Goal: Check status: Check status

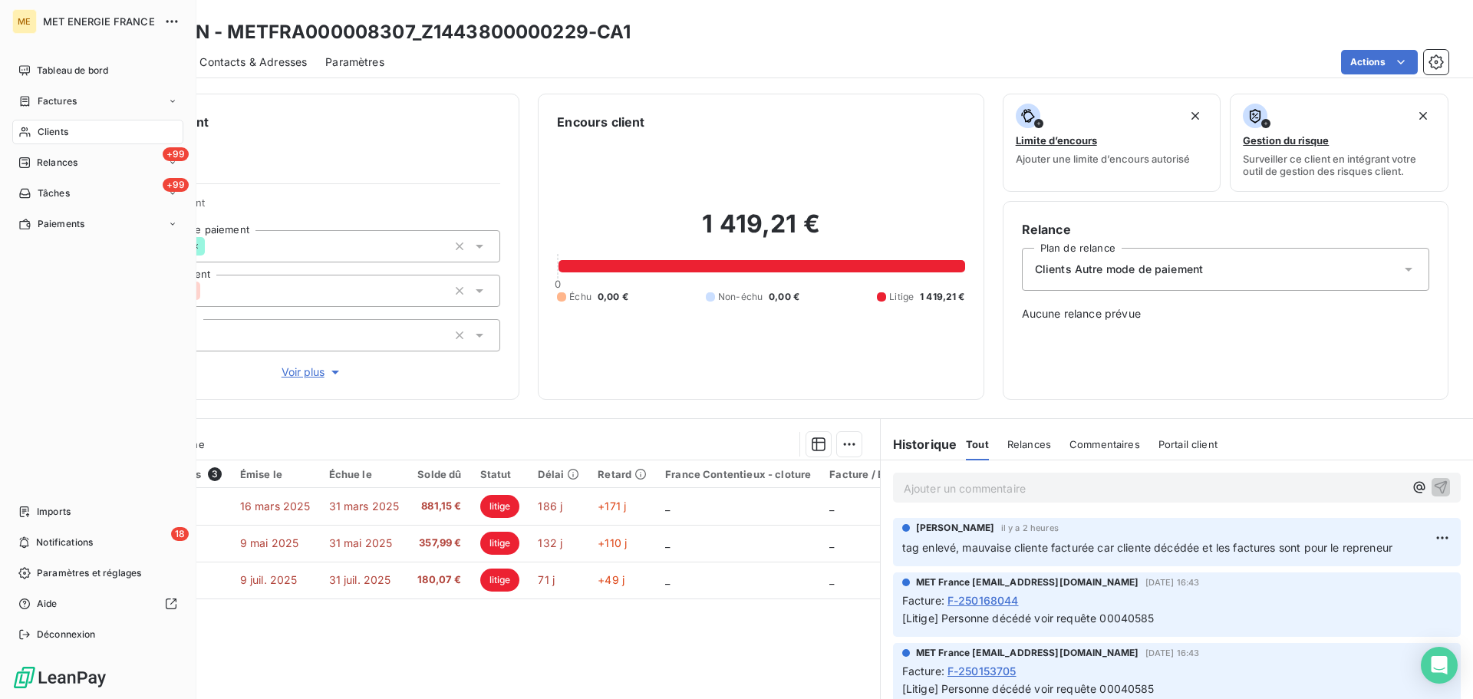
click at [26, 128] on icon at bounding box center [24, 132] width 13 height 12
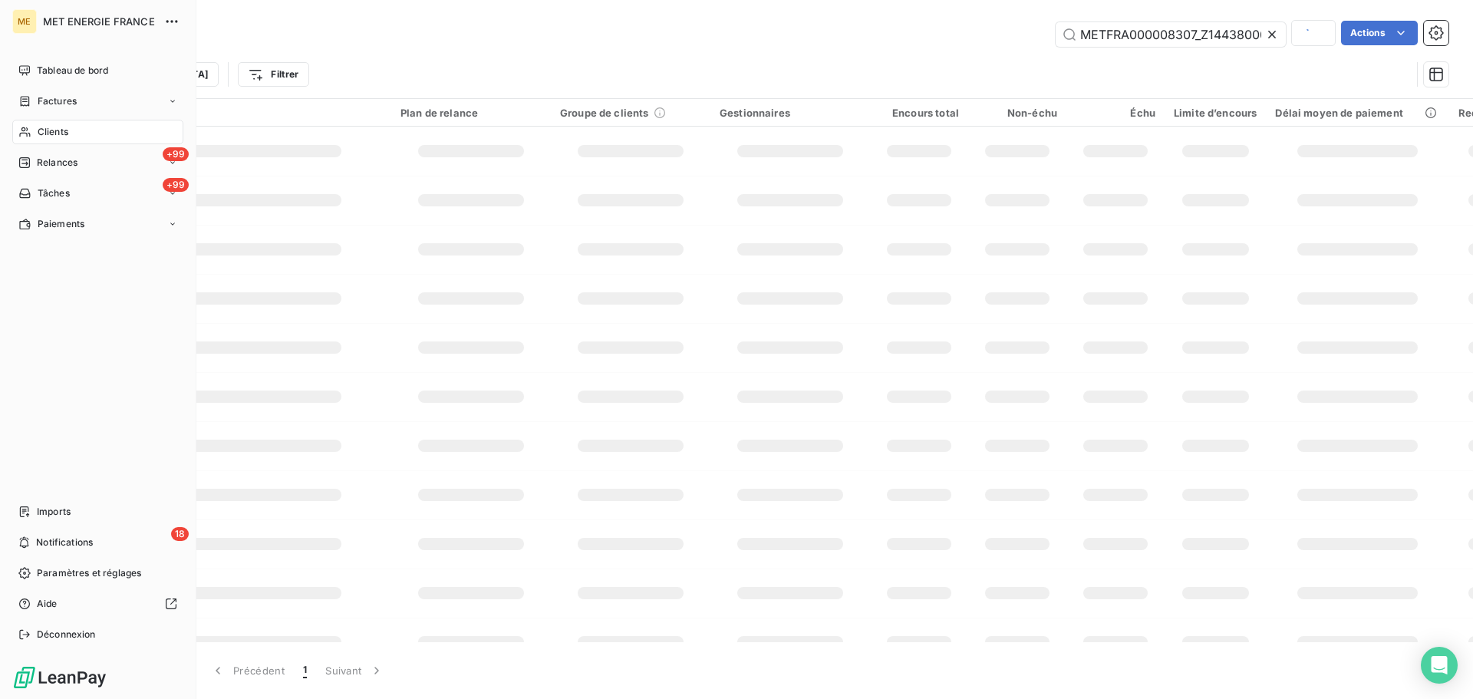
scroll to position [0, 46]
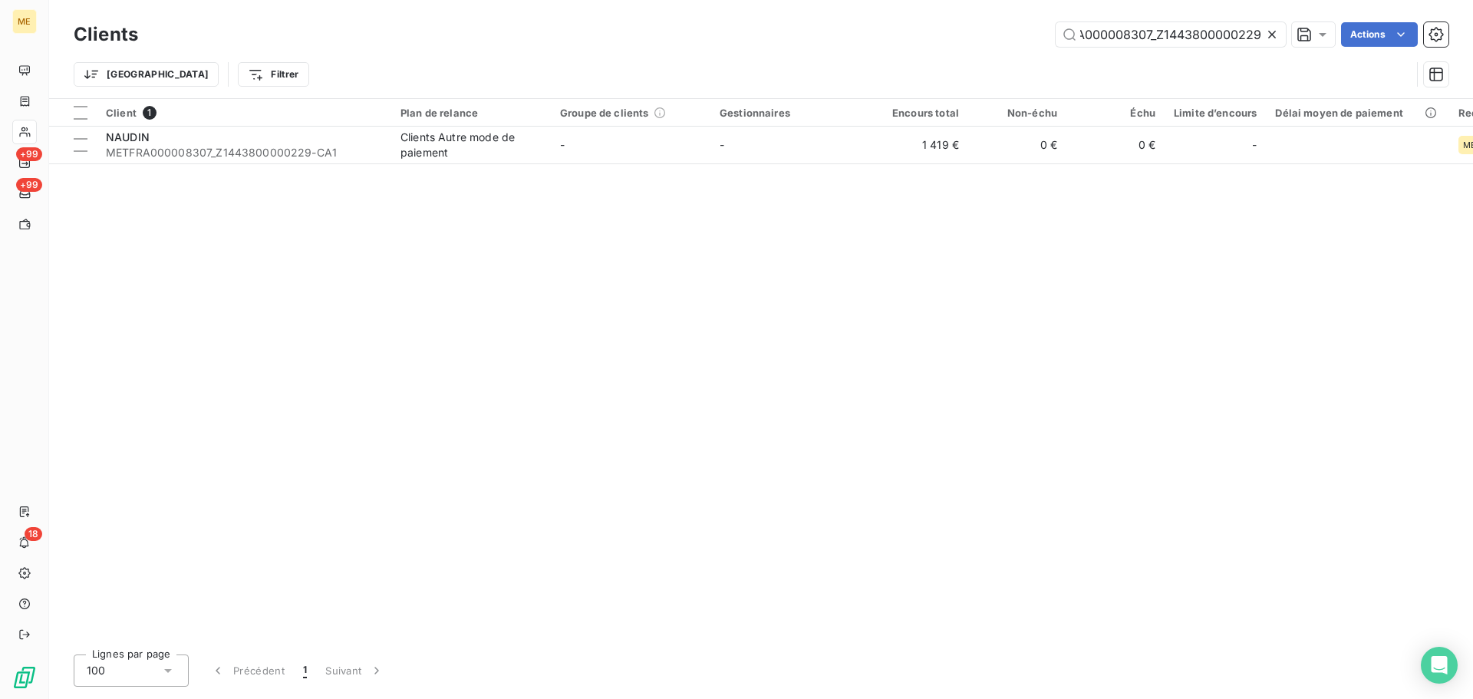
click at [1274, 31] on icon at bounding box center [1272, 35] width 8 height 8
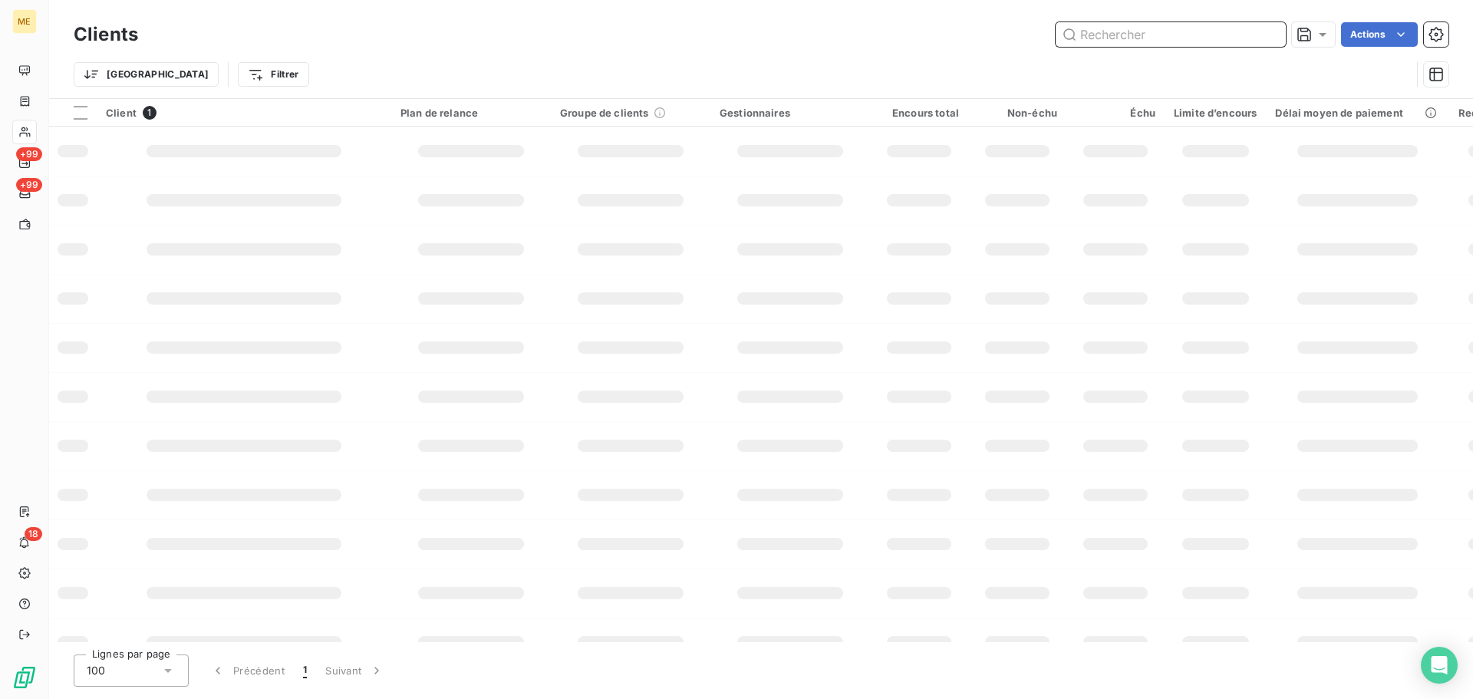
click at [1088, 36] on input "text" at bounding box center [1171, 34] width 230 height 25
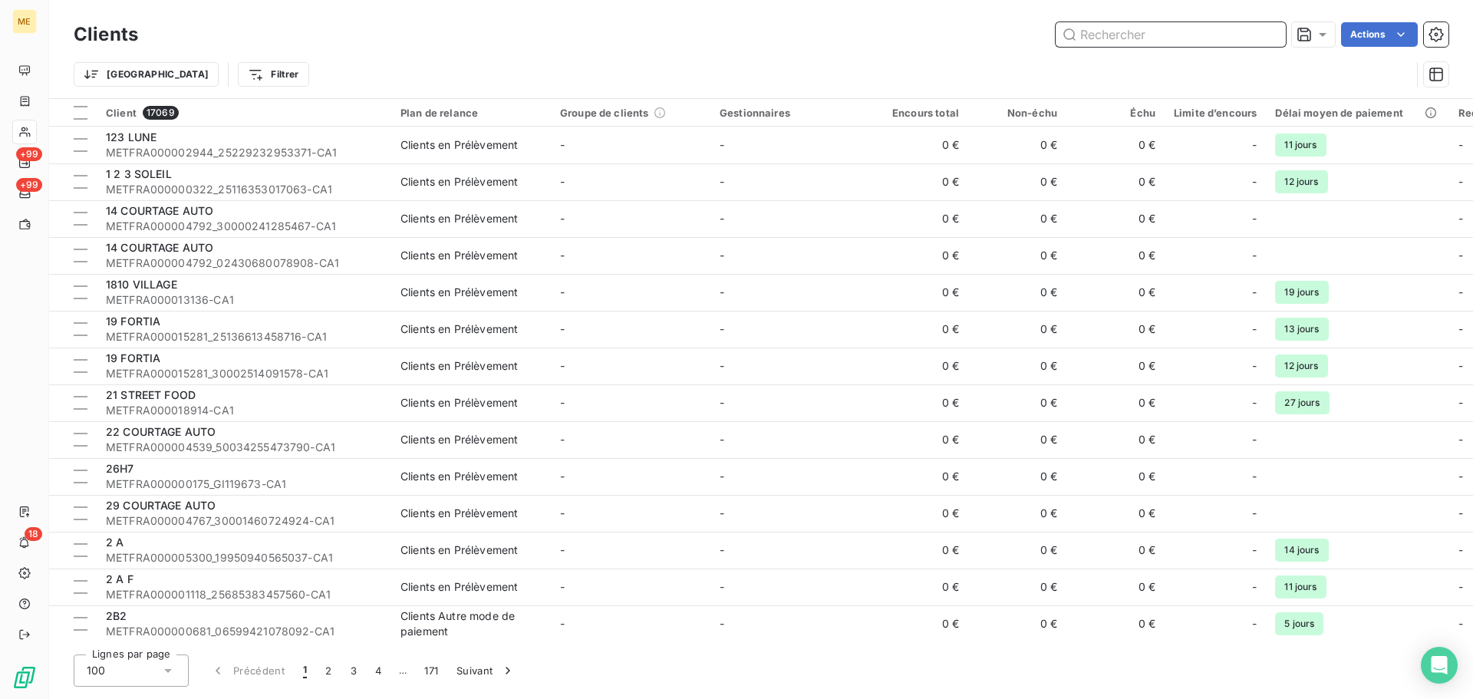
paste input "METFRA000015874_09564254623783"
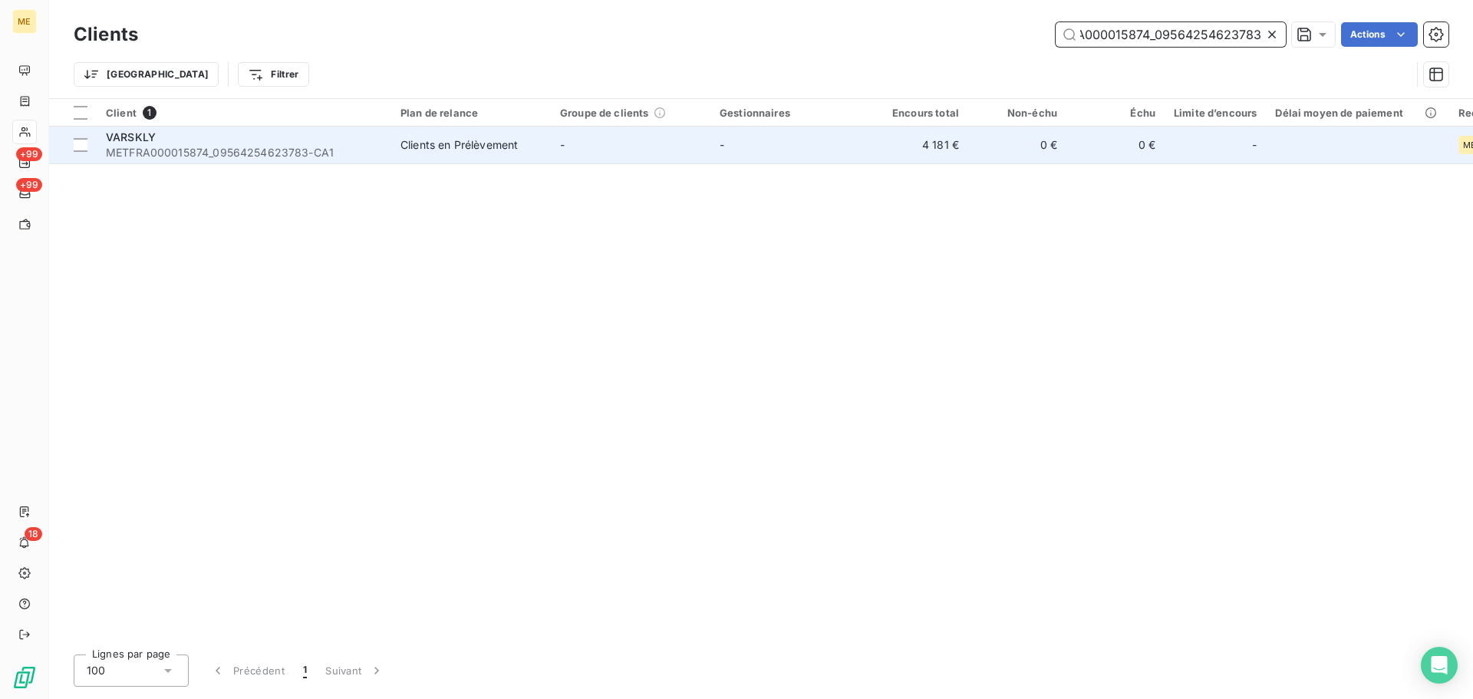
type input "METFRA000015874_09564254623783"
click at [828, 139] on td "-" at bounding box center [790, 145] width 160 height 37
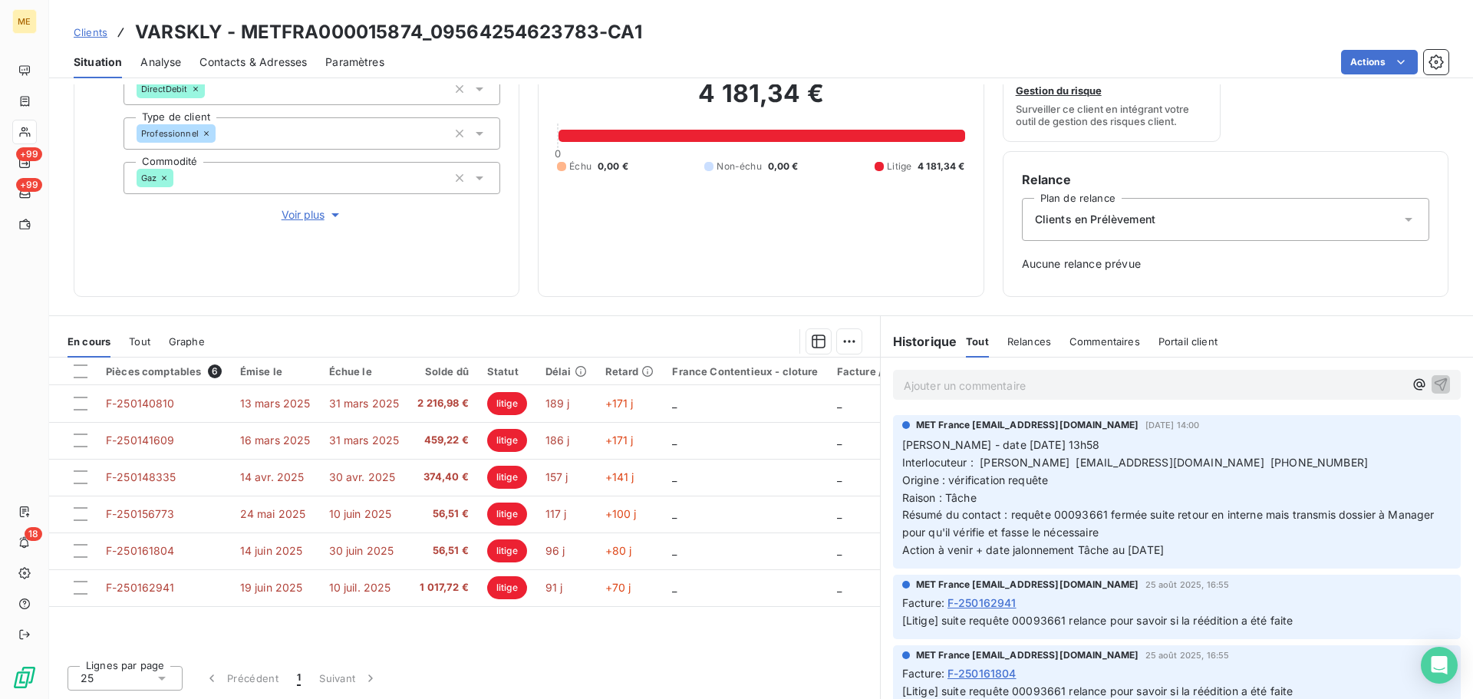
click at [1074, 516] on span "Résumé du contact : requête 00093661 fermée suite retour en interne mais transm…" at bounding box center [1170, 523] width 536 height 31
copy span "00093661"
